Goal: Navigation & Orientation: Find specific page/section

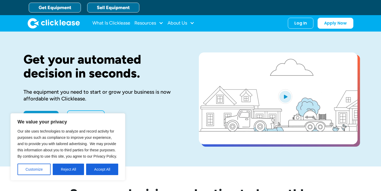
click at [118, 8] on link "Sell Equipment" at bounding box center [113, 8] width 52 height 10
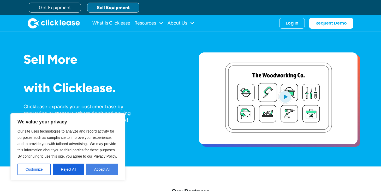
click at [105, 167] on button "Accept All" at bounding box center [102, 169] width 32 height 11
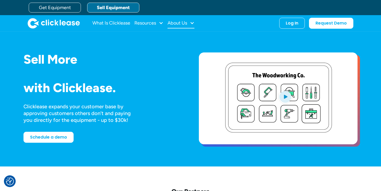
click at [186, 23] on div "About Us" at bounding box center [178, 23] width 20 height 0
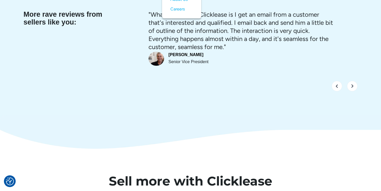
scroll to position [1953, 0]
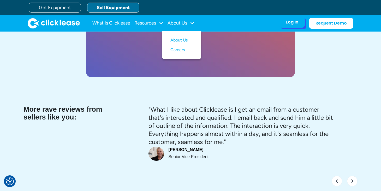
click at [293, 22] on div "Log In" at bounding box center [292, 22] width 13 height 5
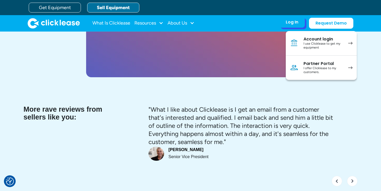
click at [320, 66] on div "I offer Clicklease to my customers." at bounding box center [323, 70] width 39 height 8
